Goal: Book appointment/travel/reservation

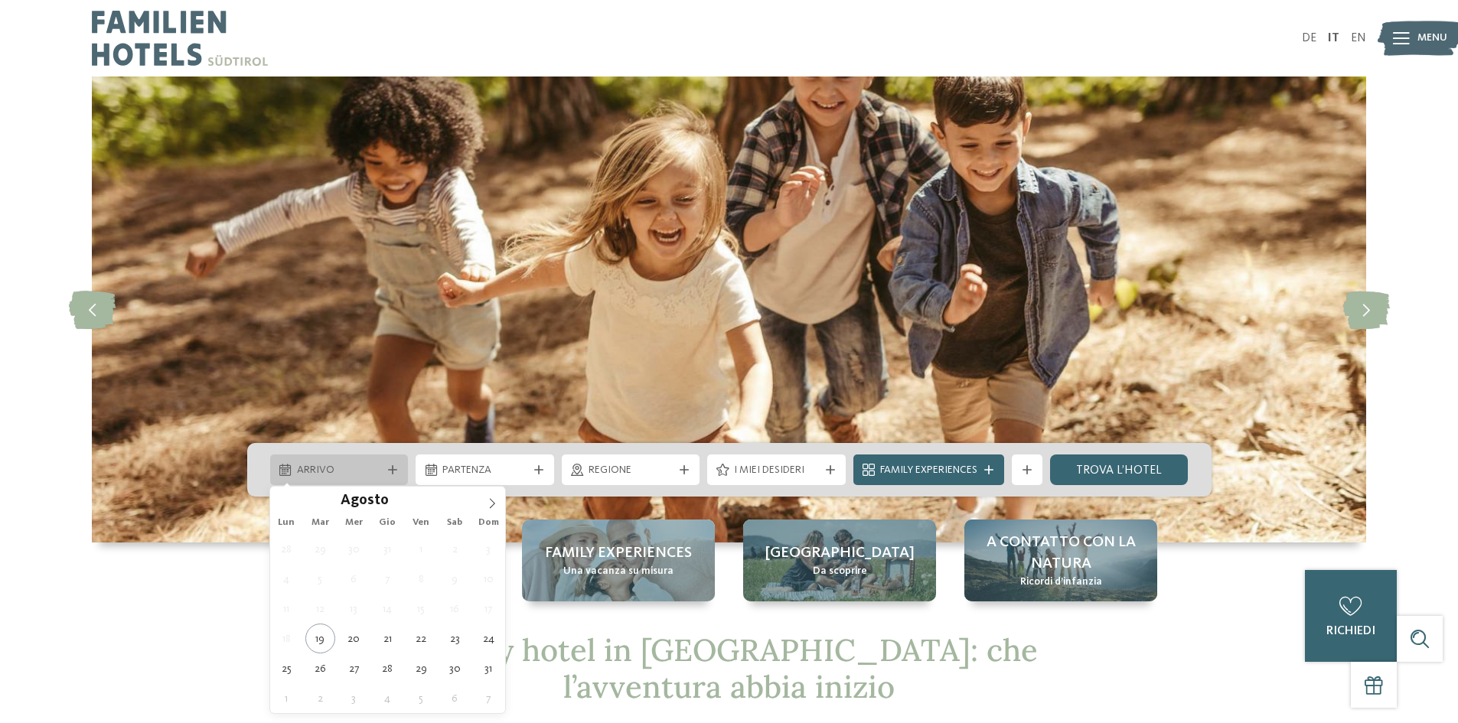
click at [397, 470] on div at bounding box center [392, 469] width 15 height 9
click at [492, 502] on icon at bounding box center [492, 503] width 11 height 11
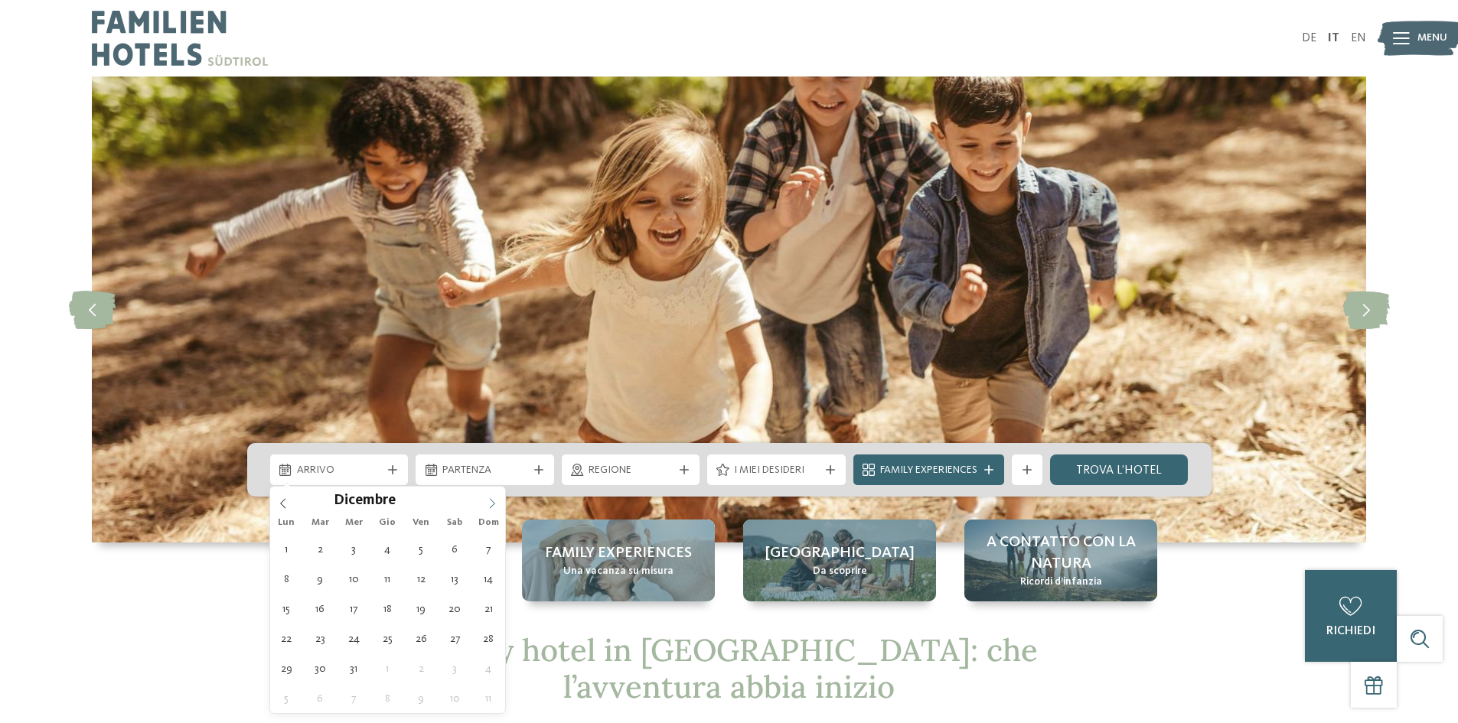
type input "****"
click at [492, 502] on icon at bounding box center [492, 503] width 11 height 11
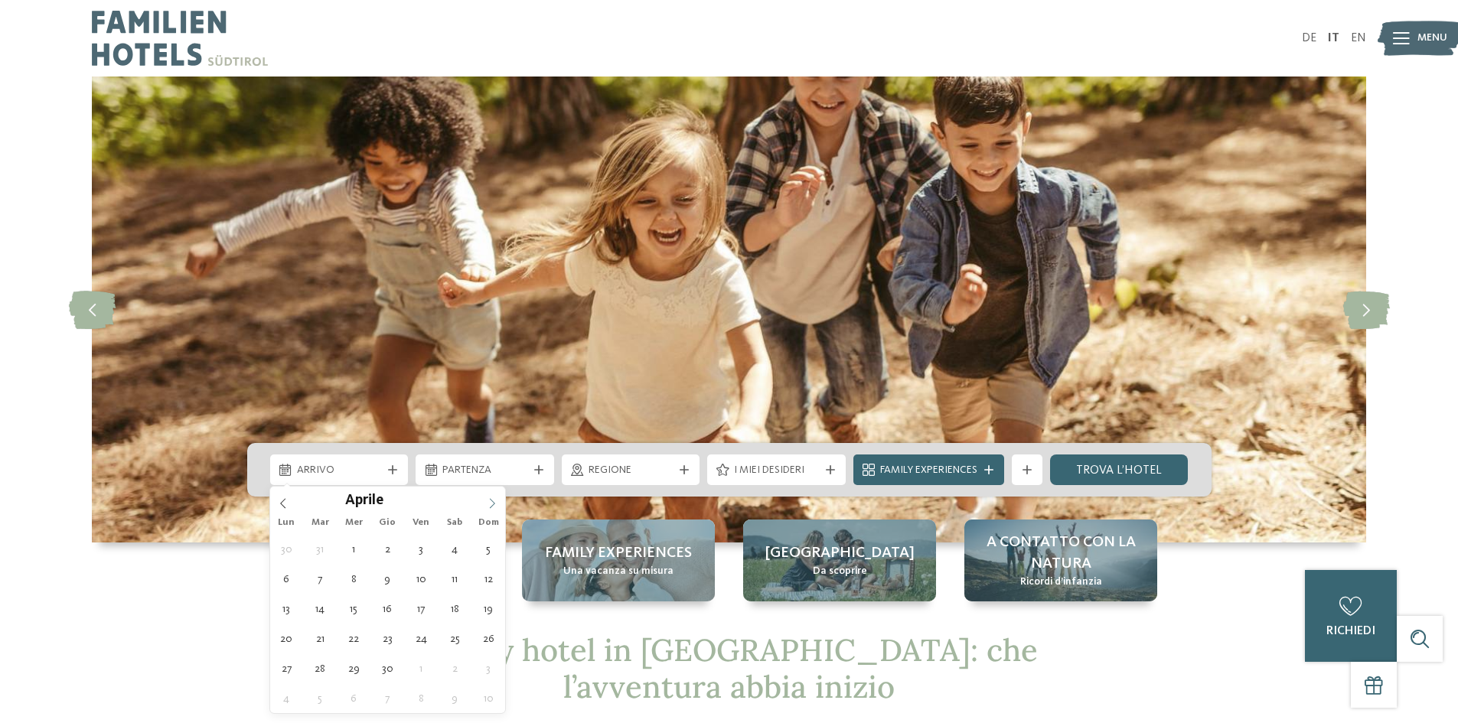
click at [492, 502] on icon at bounding box center [492, 503] width 11 height 11
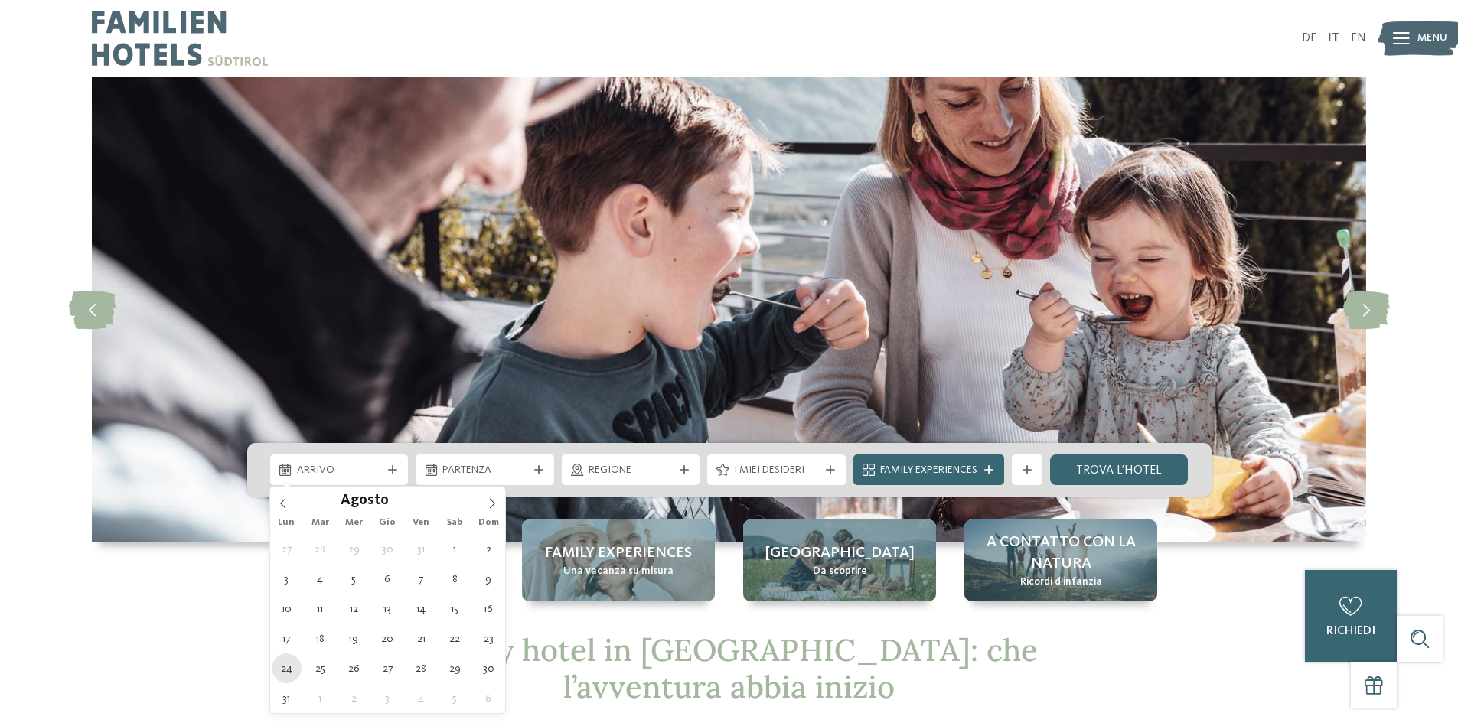
type div "[DATE]"
type input "****"
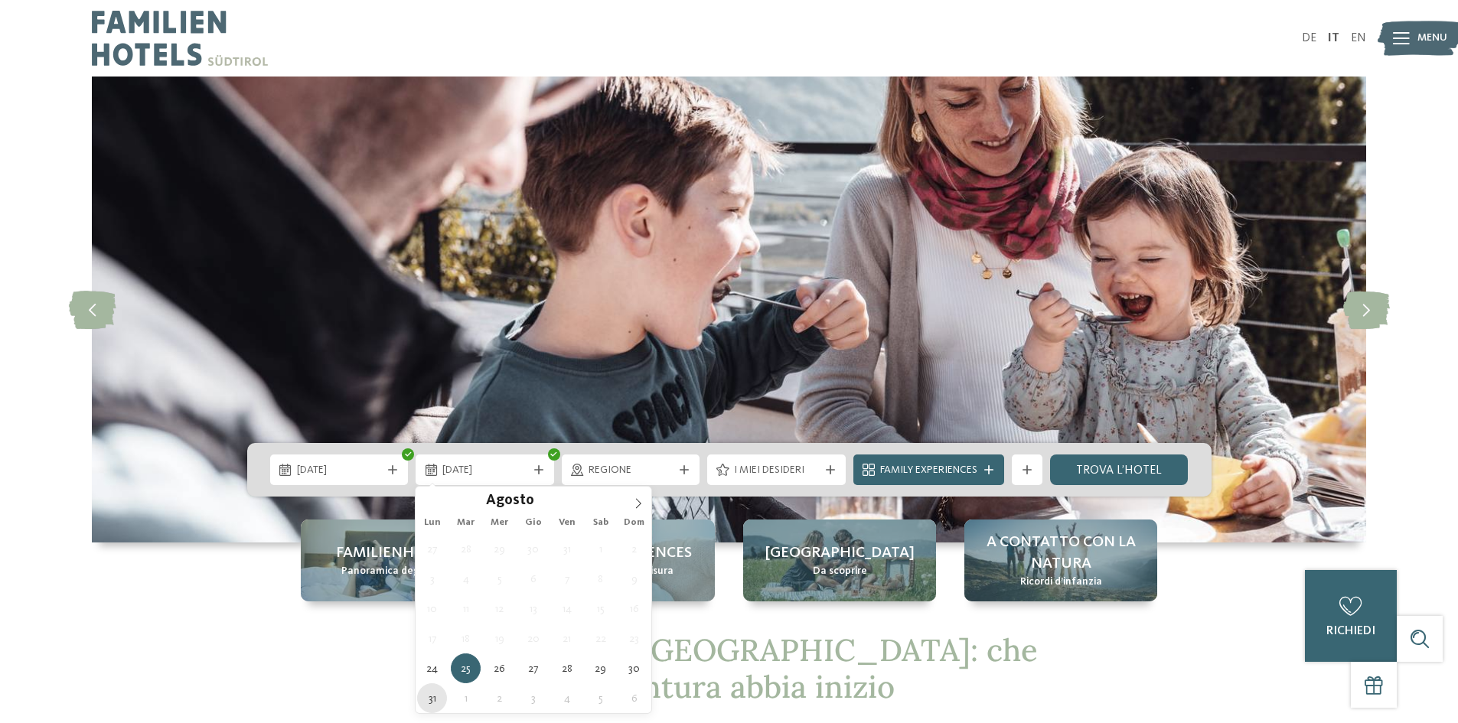
type div "[DATE]"
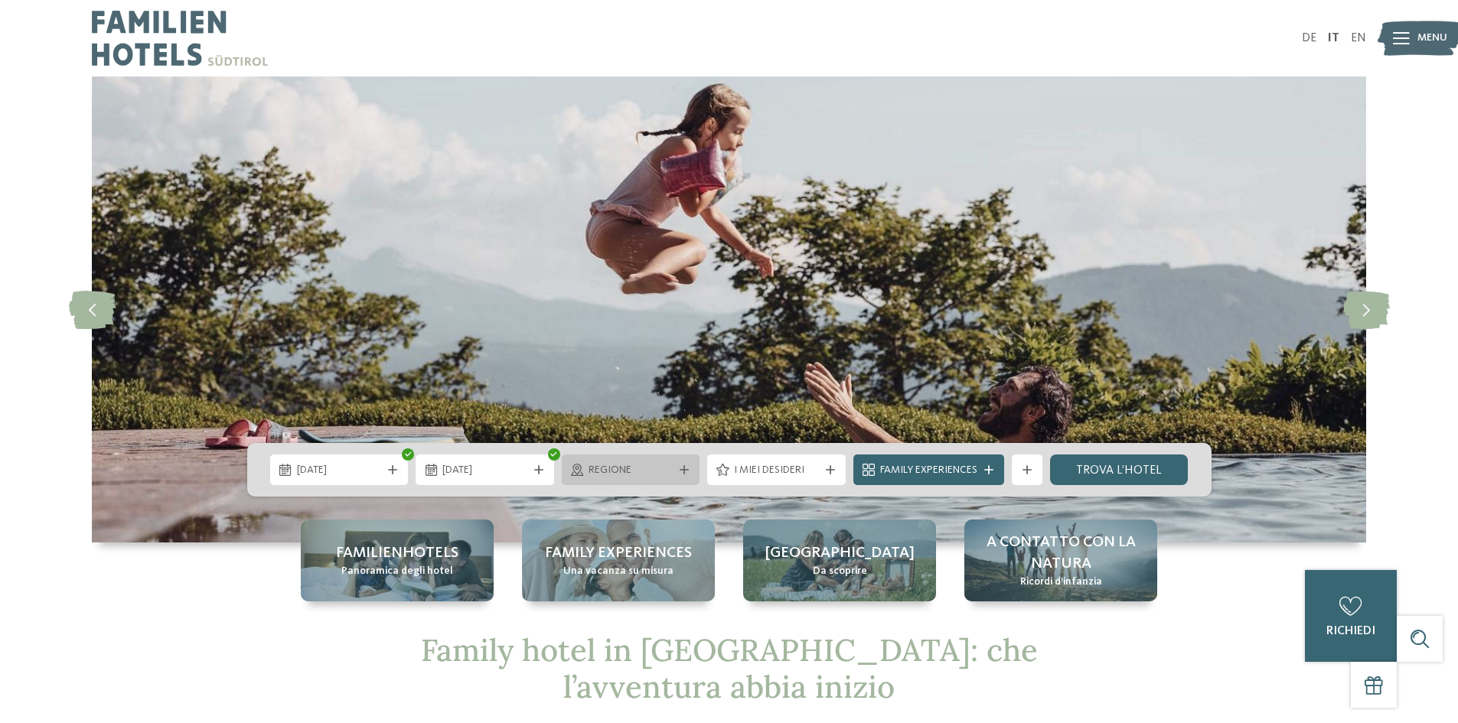
click at [631, 468] on span "Regione" at bounding box center [631, 470] width 85 height 15
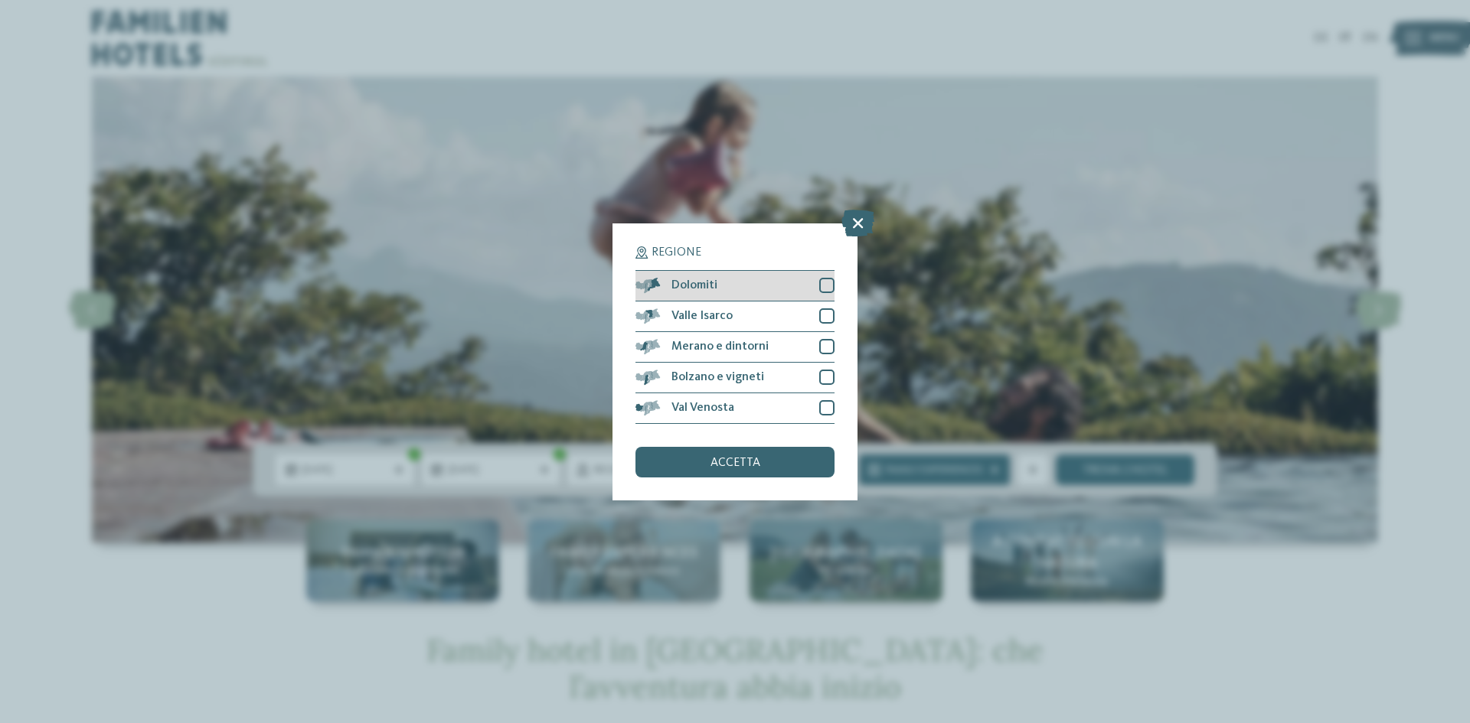
click at [827, 283] on div at bounding box center [826, 285] width 15 height 15
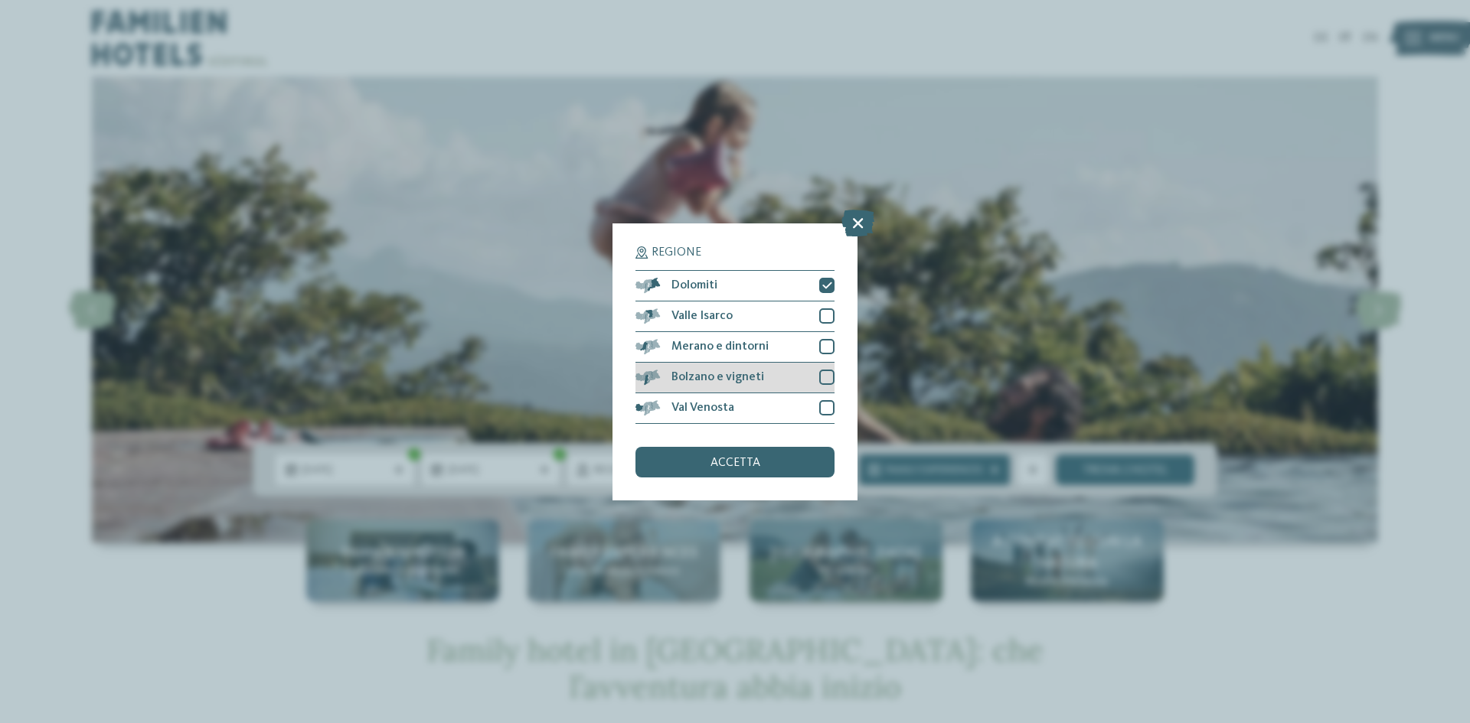
click at [829, 383] on div at bounding box center [826, 377] width 15 height 15
click at [830, 405] on div at bounding box center [826, 407] width 15 height 15
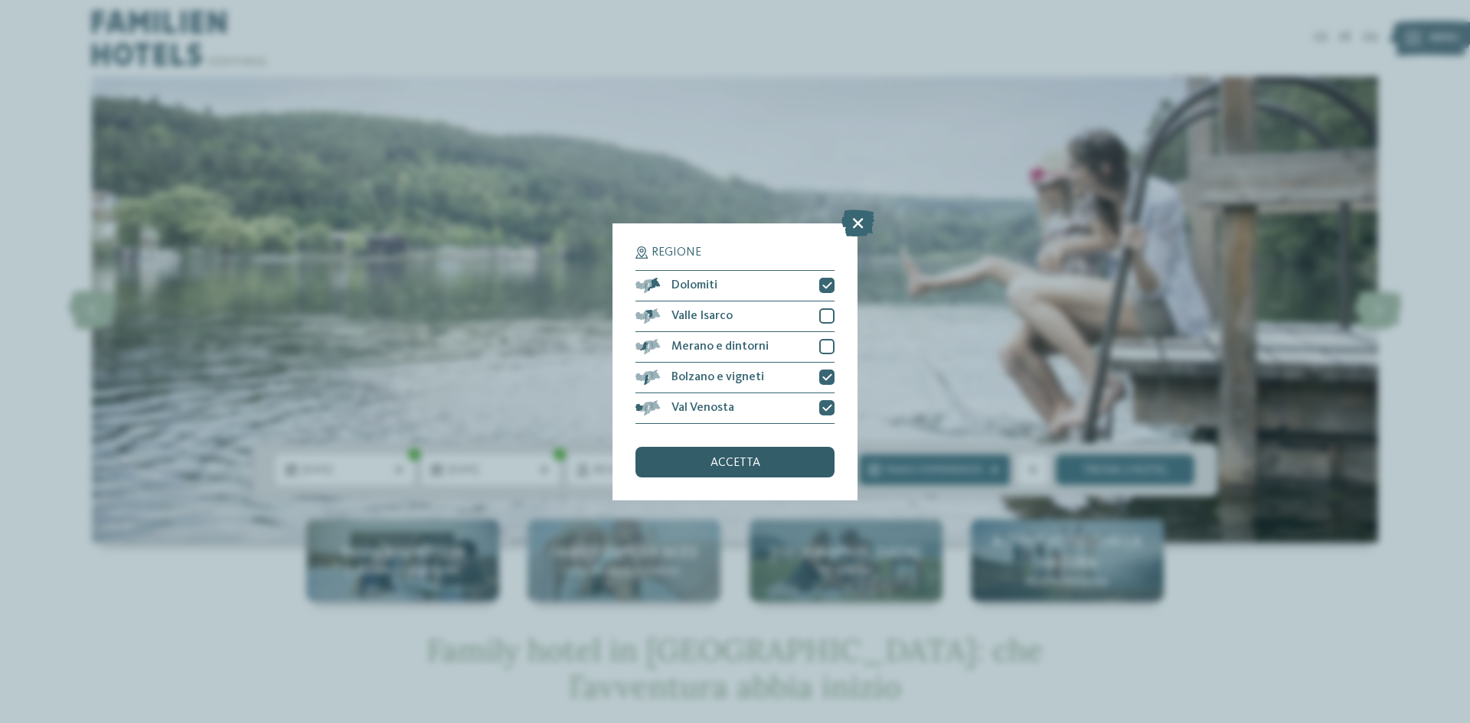
click at [767, 462] on div "accetta" at bounding box center [734, 462] width 199 height 31
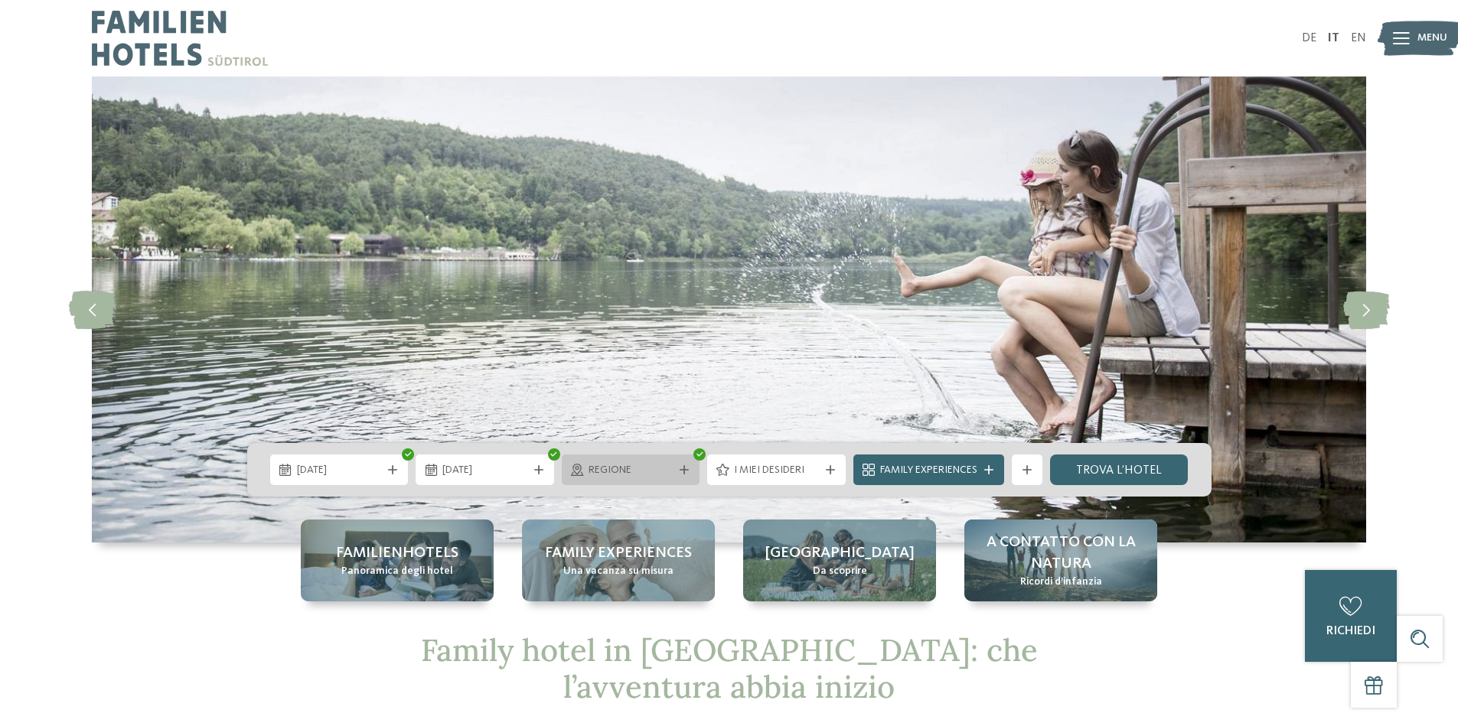
click at [674, 478] on div "Regione" at bounding box center [631, 470] width 139 height 31
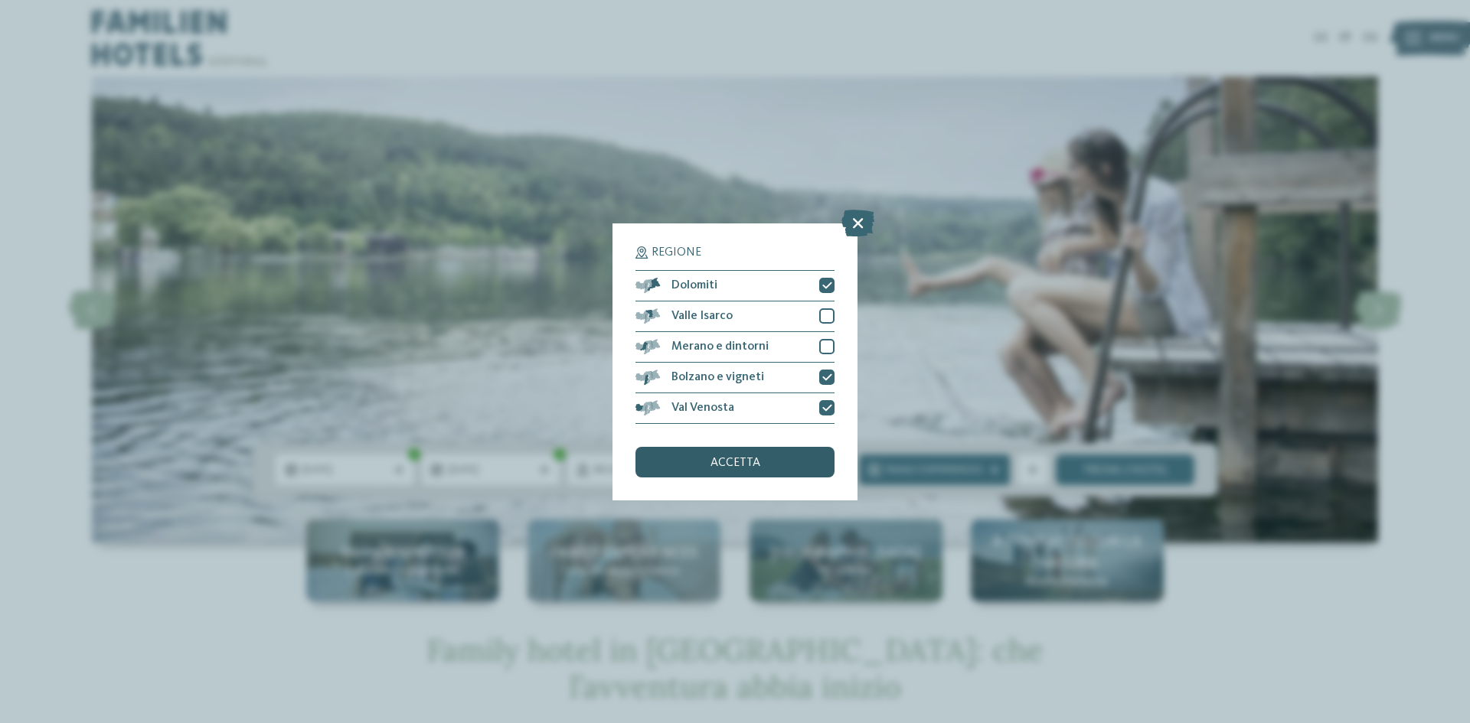
click at [730, 457] on span "accetta" at bounding box center [735, 463] width 50 height 12
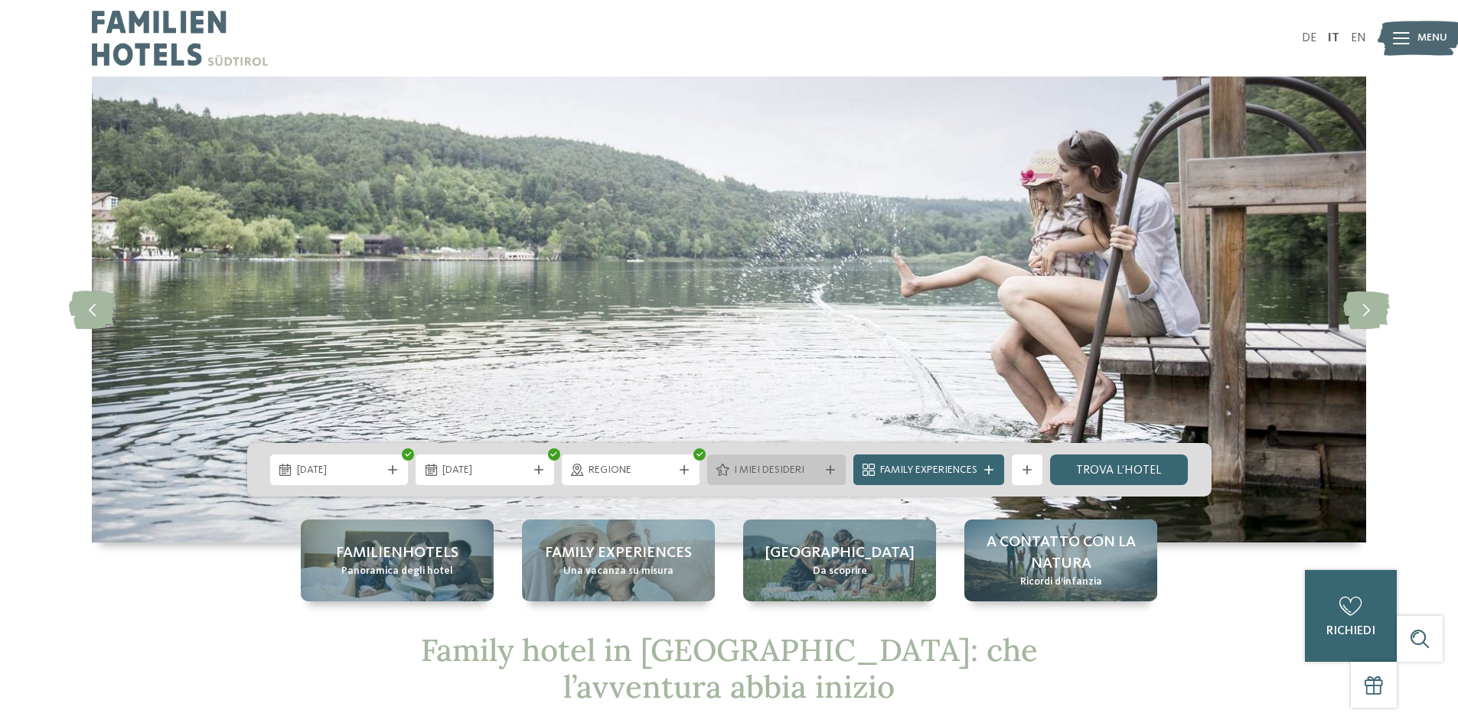
click at [760, 475] on span "I miei desideri" at bounding box center [776, 470] width 85 height 15
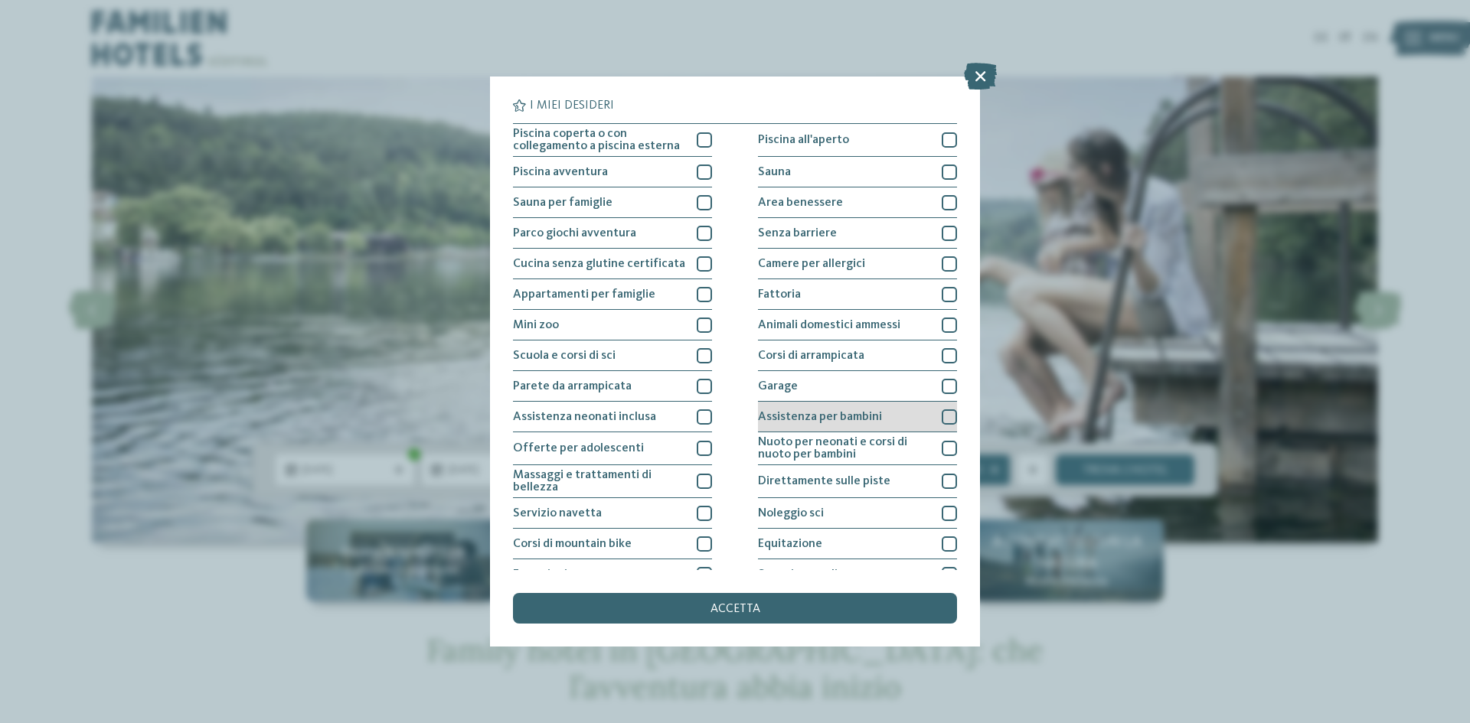
click at [941, 418] on div at bounding box center [948, 416] width 15 height 15
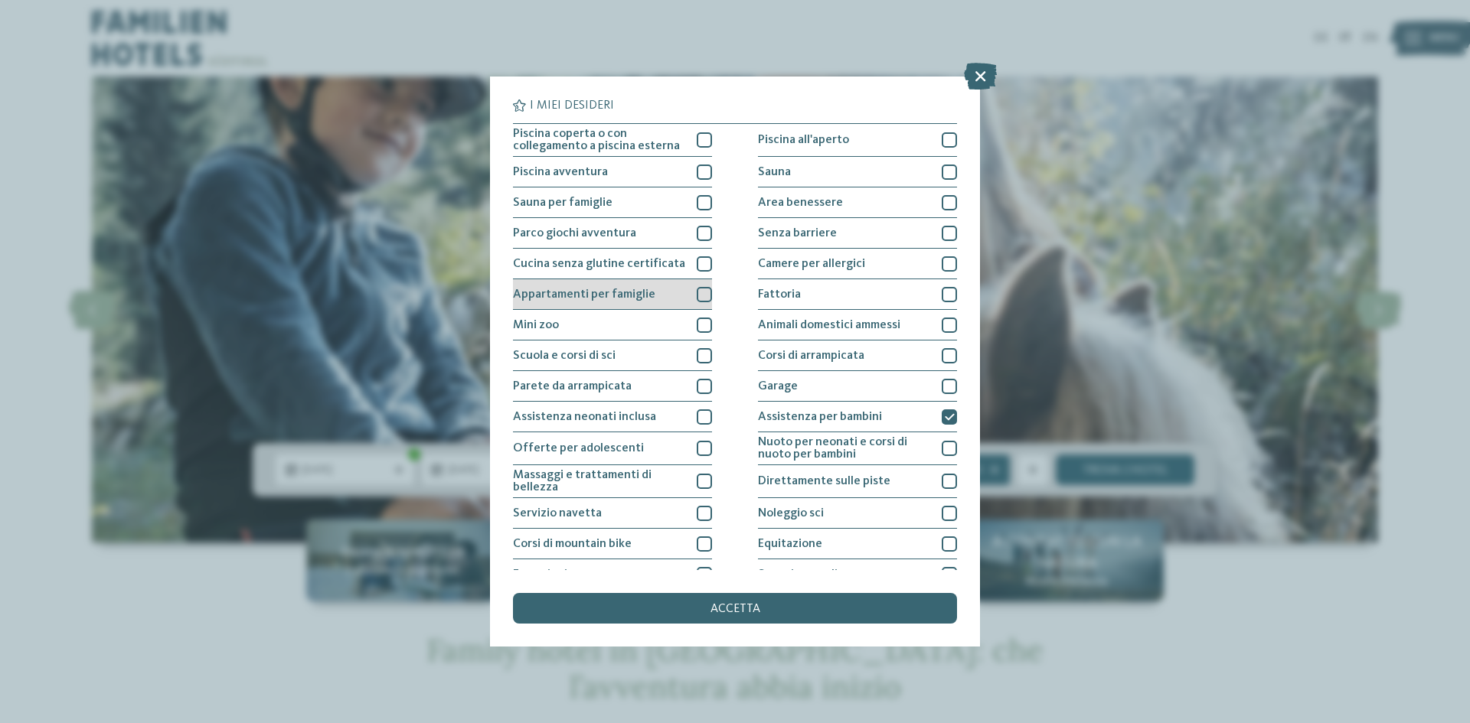
click at [702, 292] on div at bounding box center [704, 294] width 15 height 15
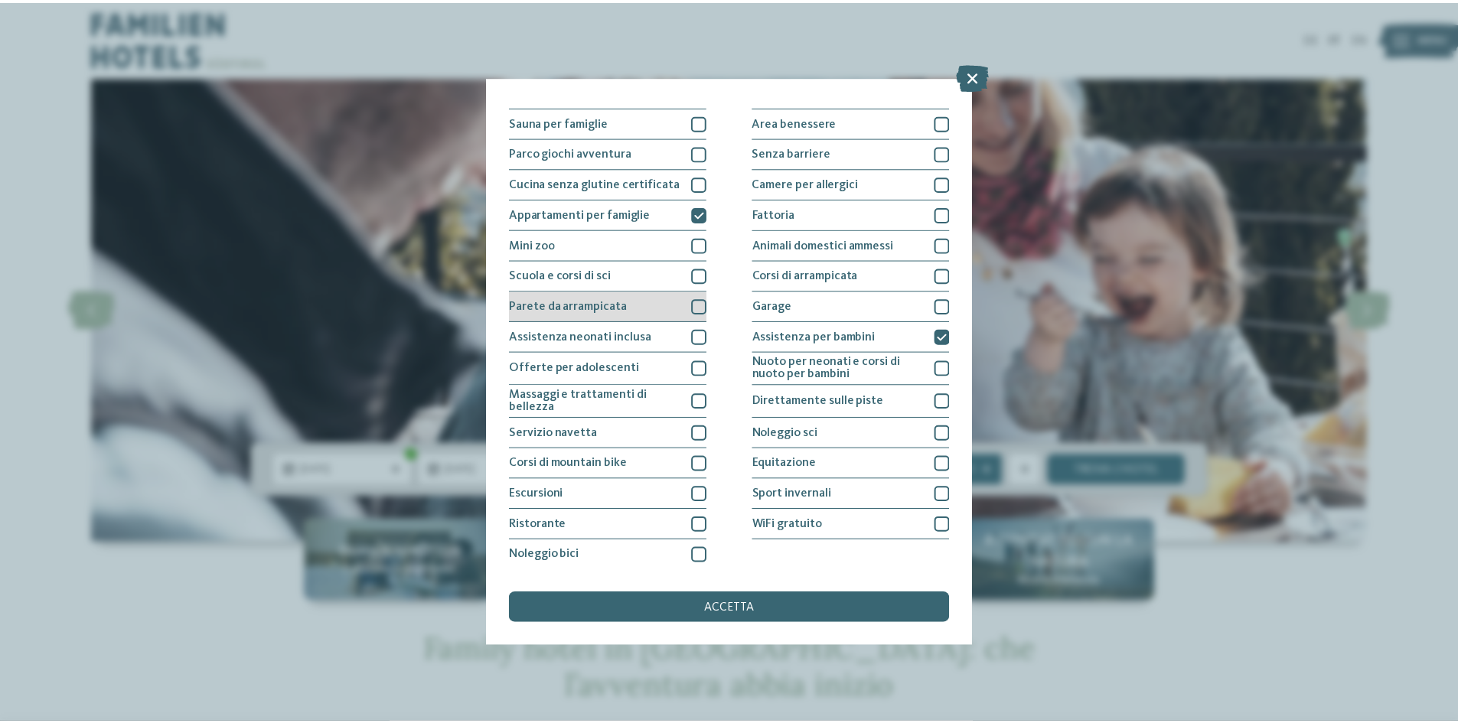
scroll to position [81, 0]
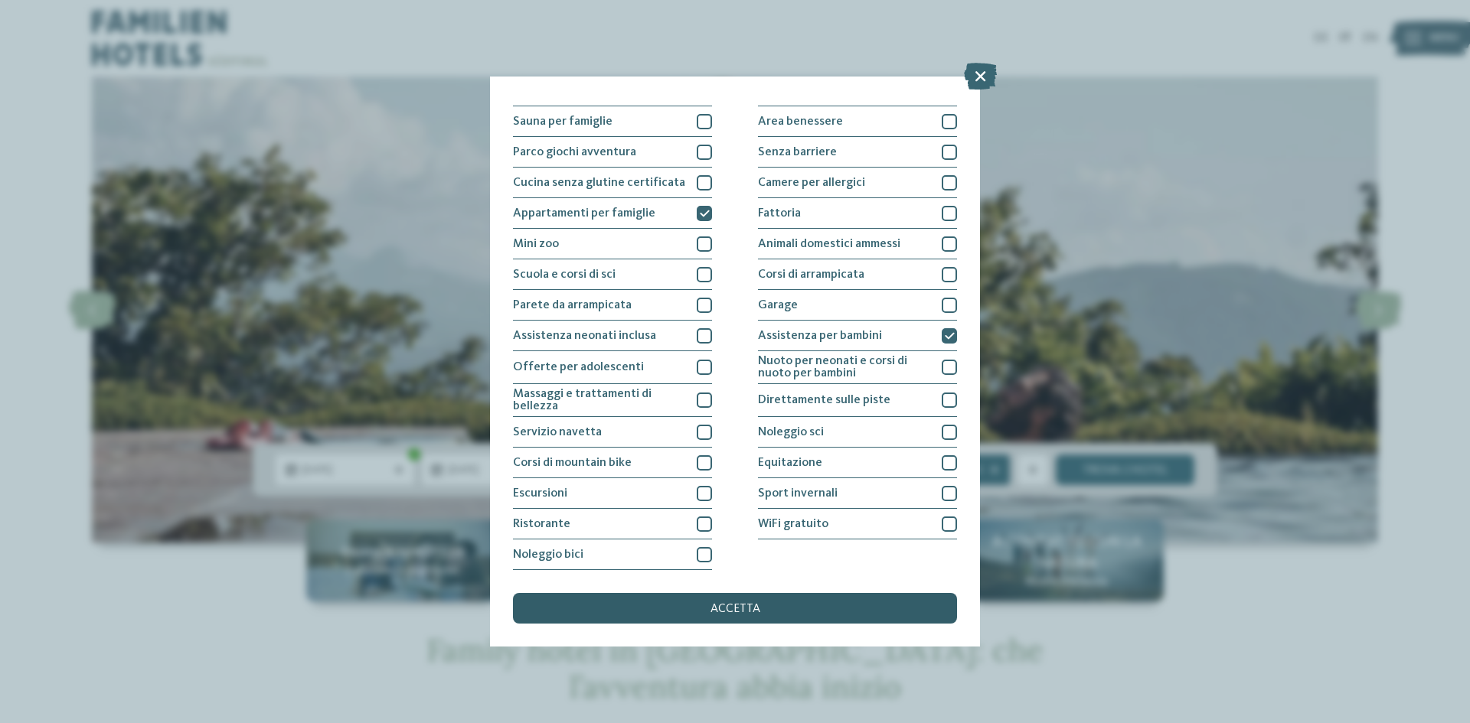
click at [860, 611] on div "accetta" at bounding box center [735, 608] width 444 height 31
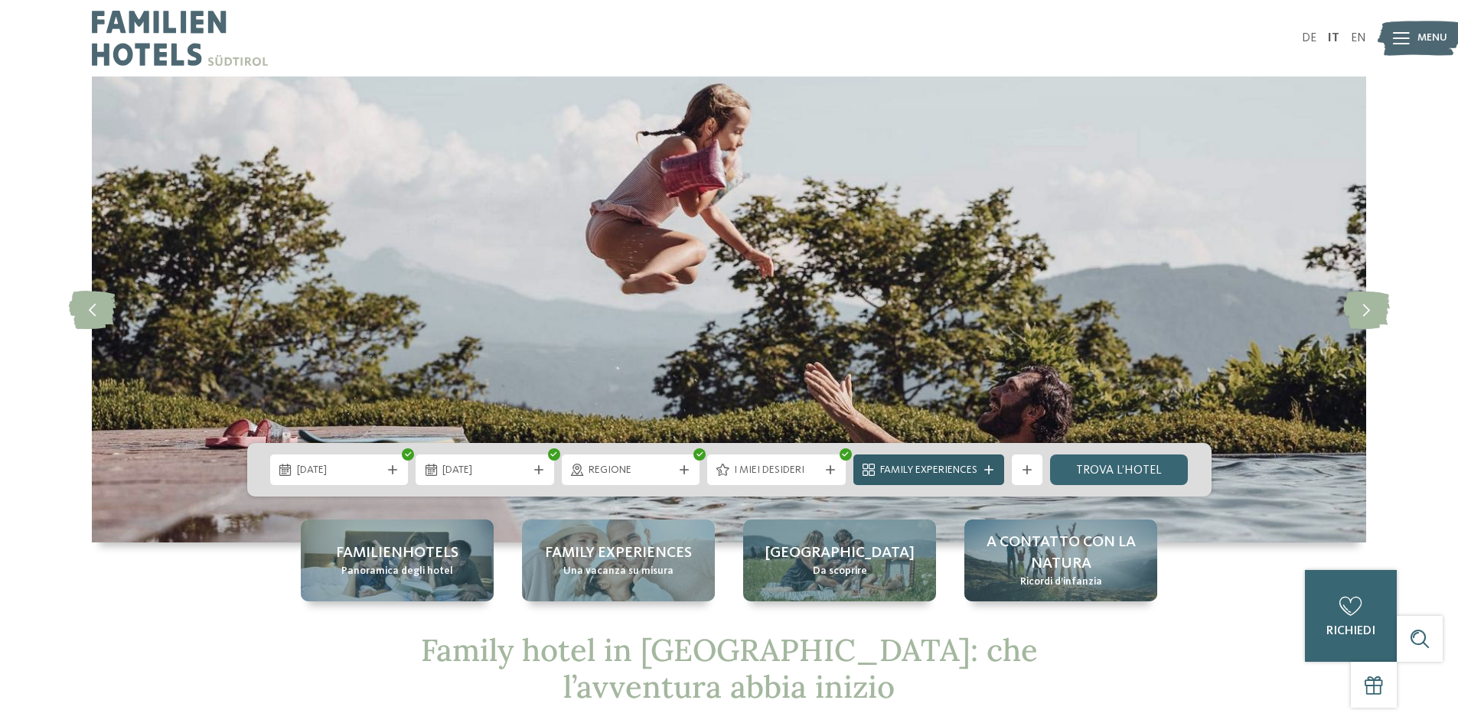
click at [958, 472] on span "Family Experiences" at bounding box center [928, 470] width 97 height 15
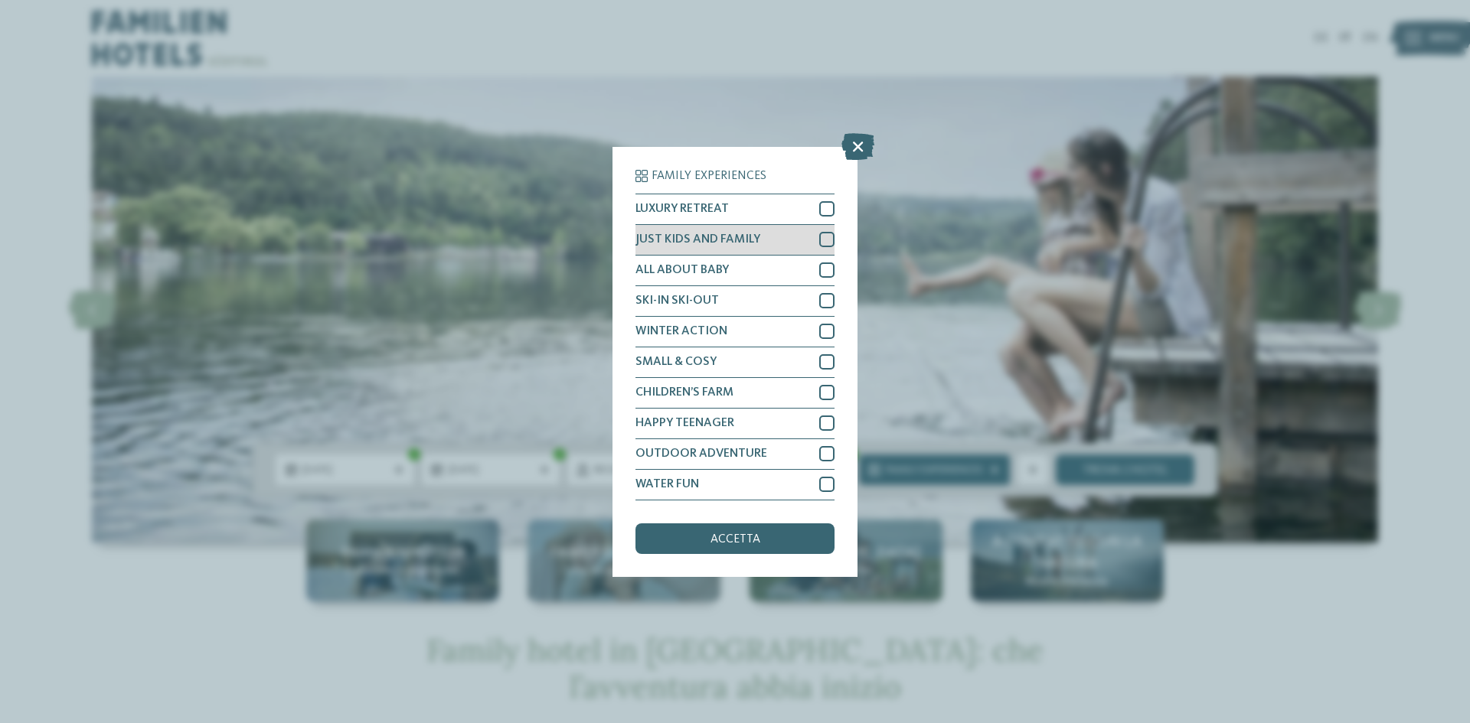
click at [831, 243] on div at bounding box center [826, 239] width 15 height 15
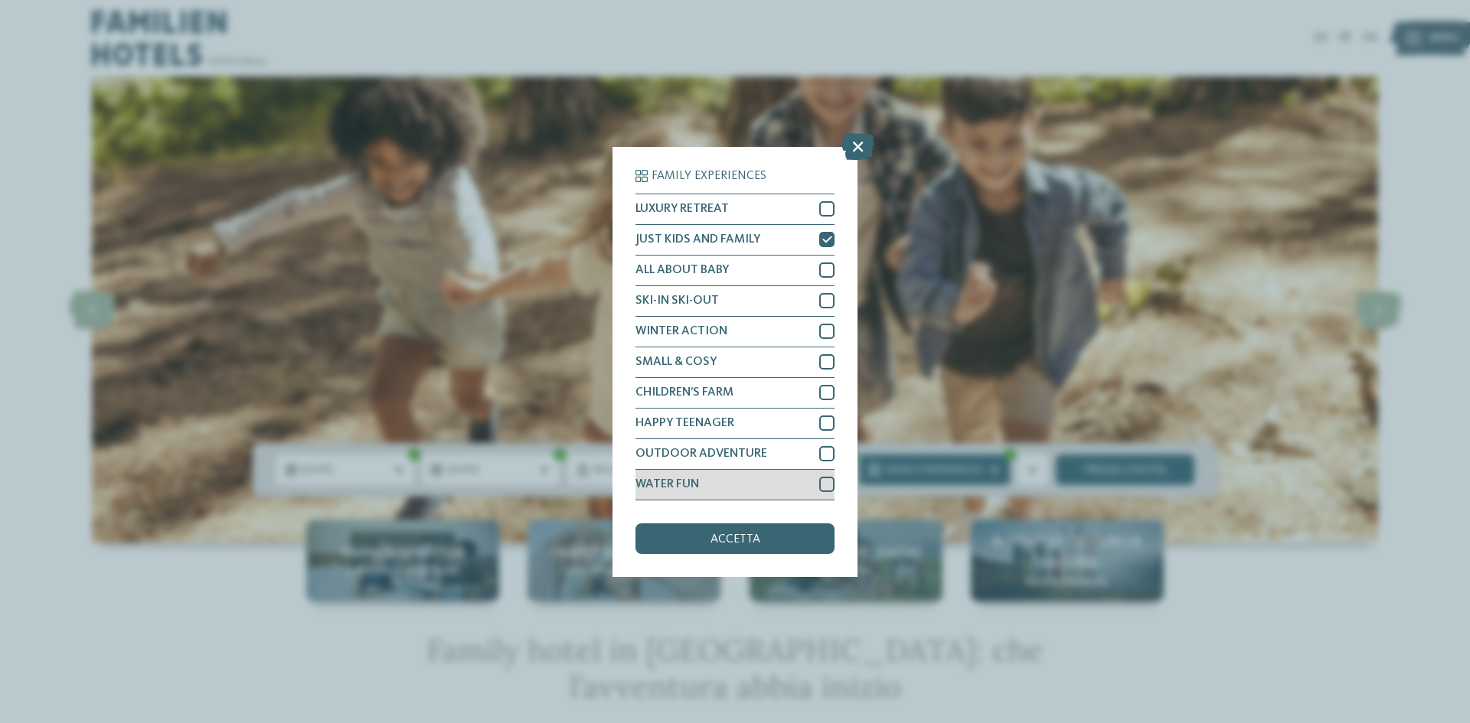
drag, startPoint x: 824, startPoint y: 390, endPoint x: 798, endPoint y: 494, distance: 107.5
click at [824, 390] on div at bounding box center [826, 392] width 15 height 15
click at [776, 540] on div "accetta" at bounding box center [734, 539] width 199 height 31
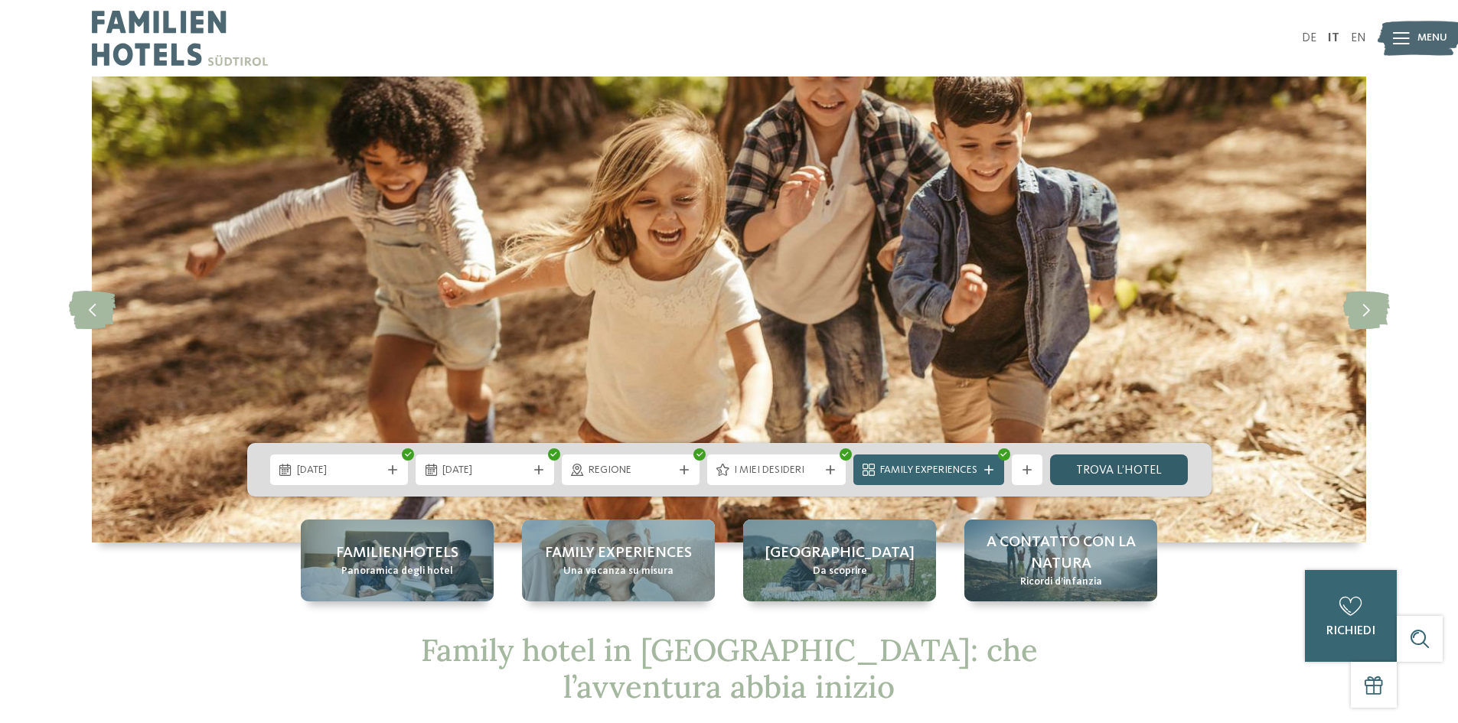
click at [1124, 475] on link "trova l’hotel" at bounding box center [1119, 470] width 139 height 31
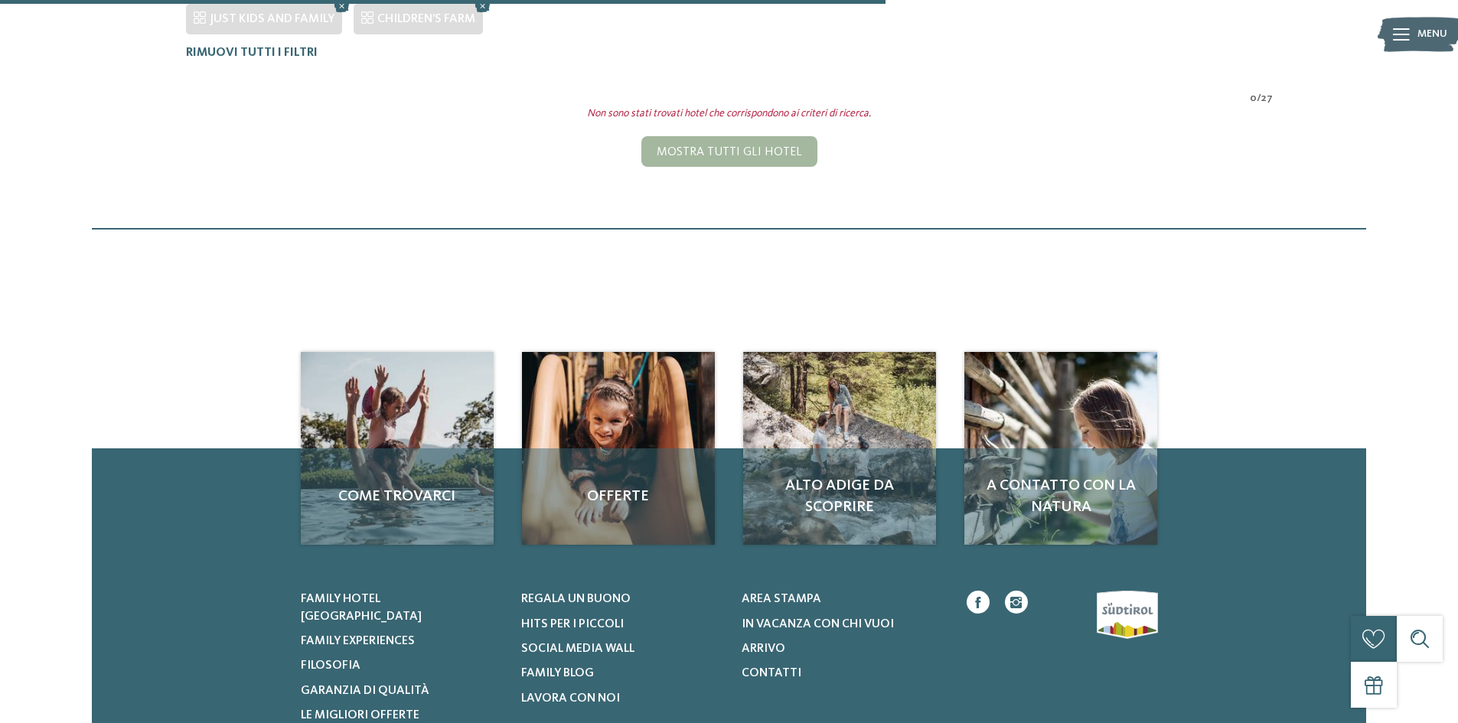
scroll to position [311, 0]
